Goal: Find contact information: Find contact information

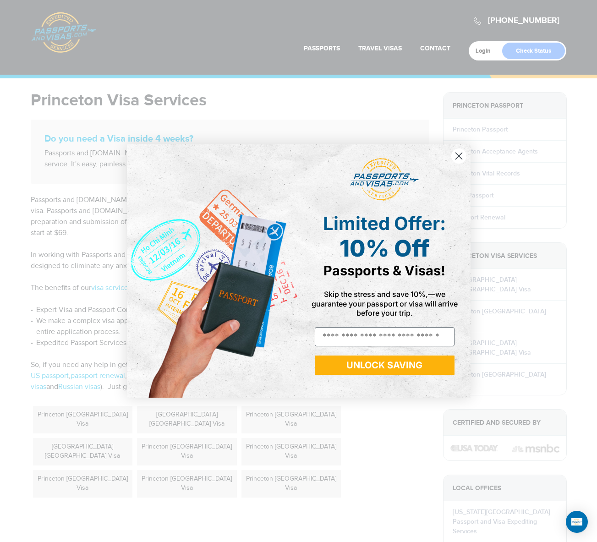
drag, startPoint x: 458, startPoint y: 158, endPoint x: 459, endPoint y: 164, distance: 6.5
click at [458, 159] on circle "Close dialog" at bounding box center [458, 156] width 15 height 15
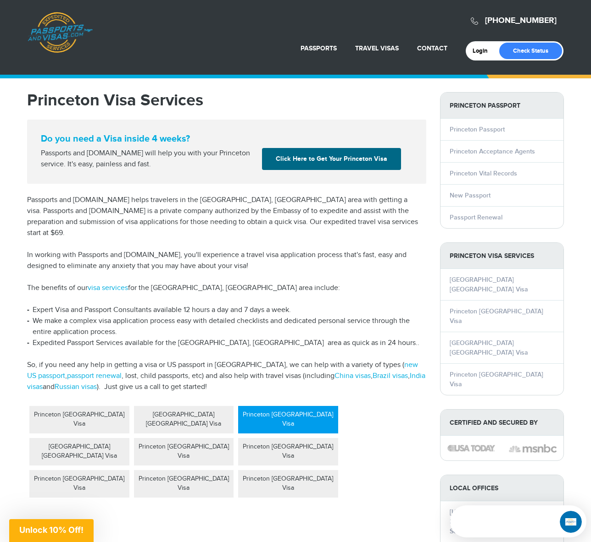
click at [295, 406] on div "Princeton [GEOGRAPHIC_DATA] Visa" at bounding box center [288, 420] width 100 height 28
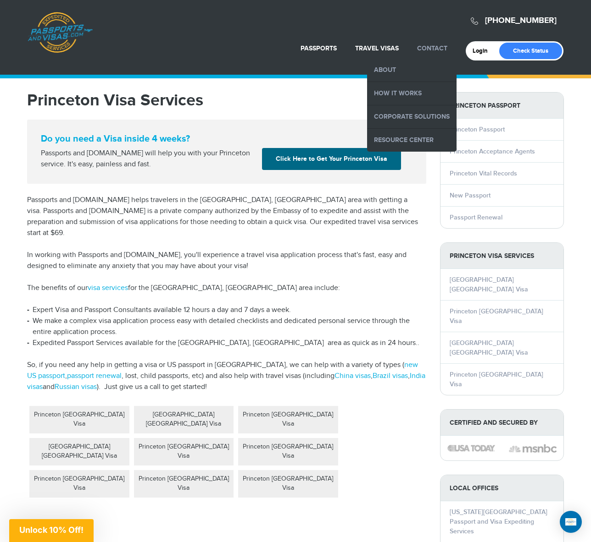
click at [441, 50] on link "Contact" at bounding box center [432, 48] width 30 height 8
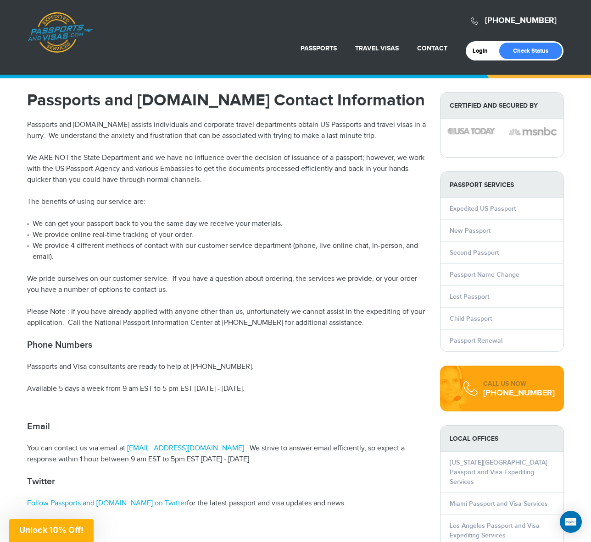
click at [315, 206] on p "The benefits of using our service are:" at bounding box center [226, 202] width 399 height 11
